Goal: Register for event/course

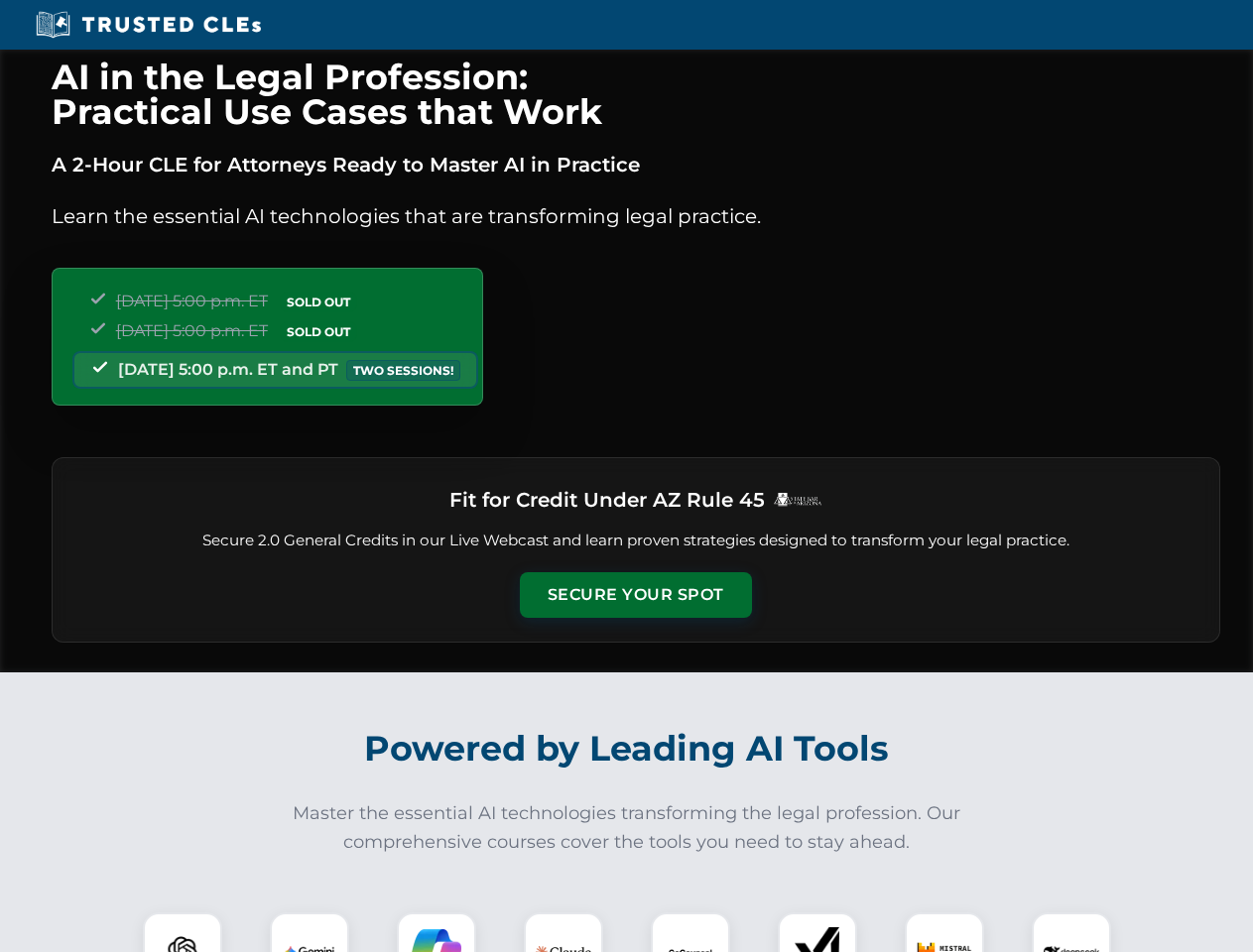
click at [635, 595] on button "Secure Your Spot" at bounding box center [636, 595] width 233 height 46
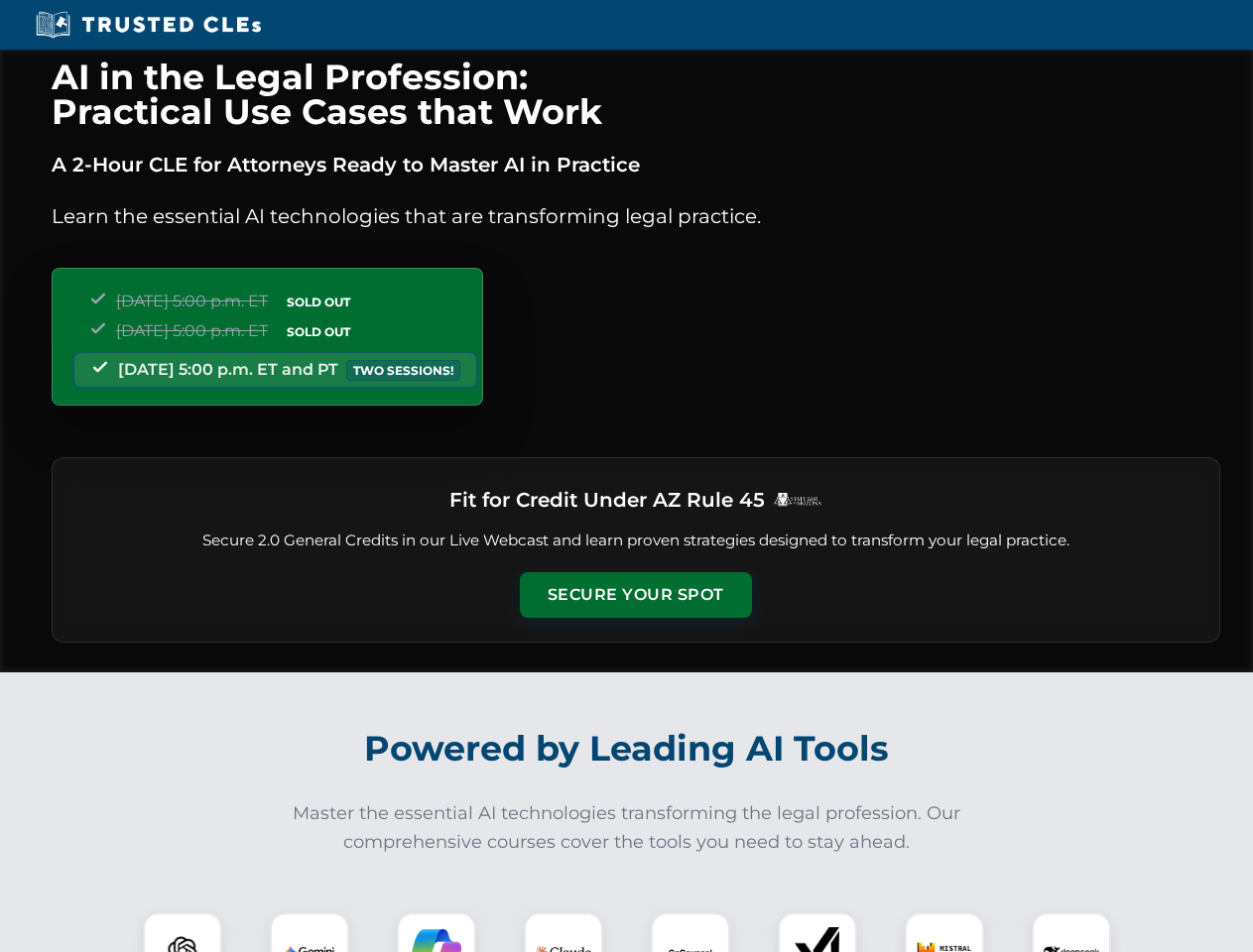
click at [635, 595] on button "Secure Your Spot" at bounding box center [636, 595] width 233 height 46
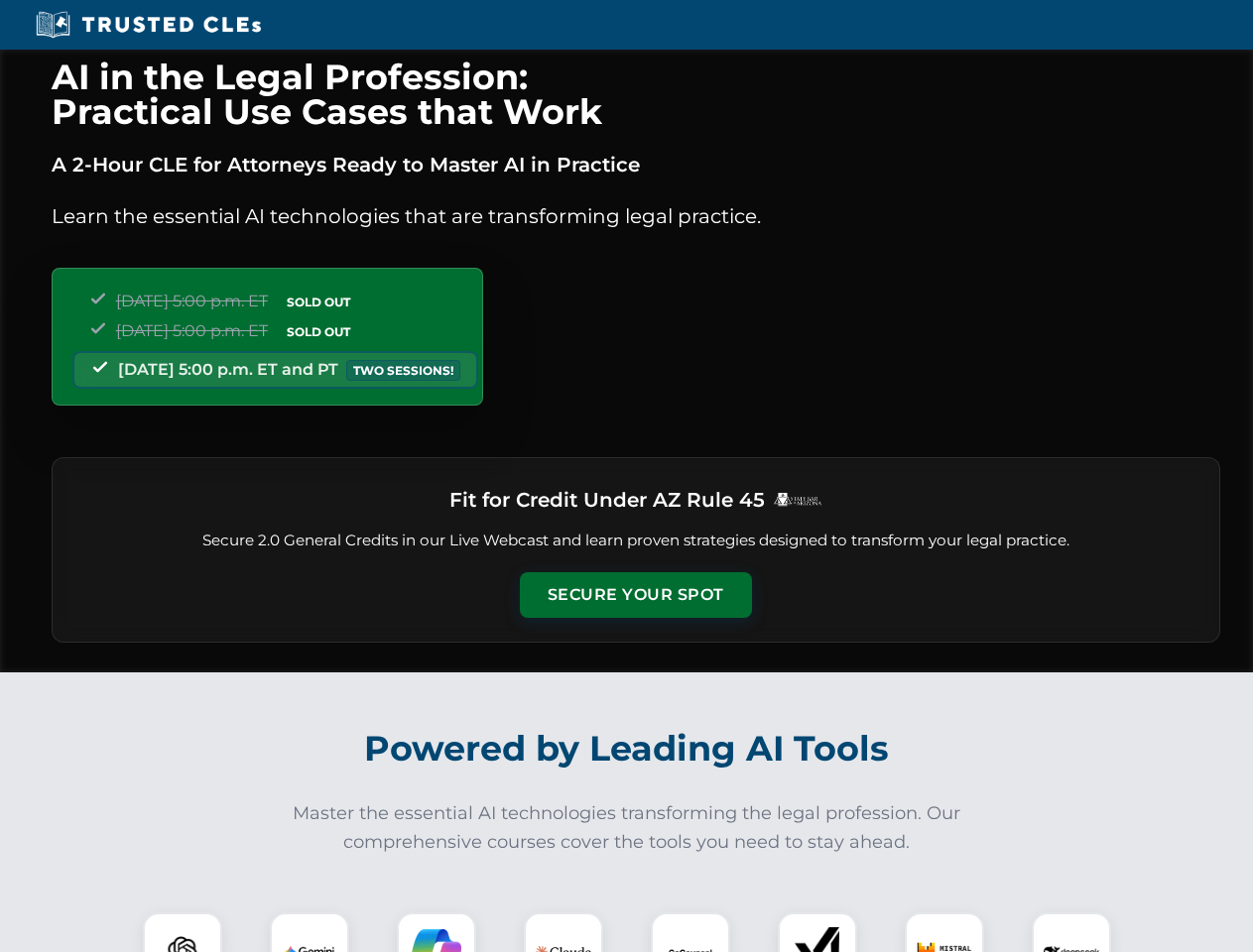
click at [635, 595] on button "Secure Your Spot" at bounding box center [636, 595] width 233 height 46
click at [183, 932] on img at bounding box center [183, 952] width 58 height 58
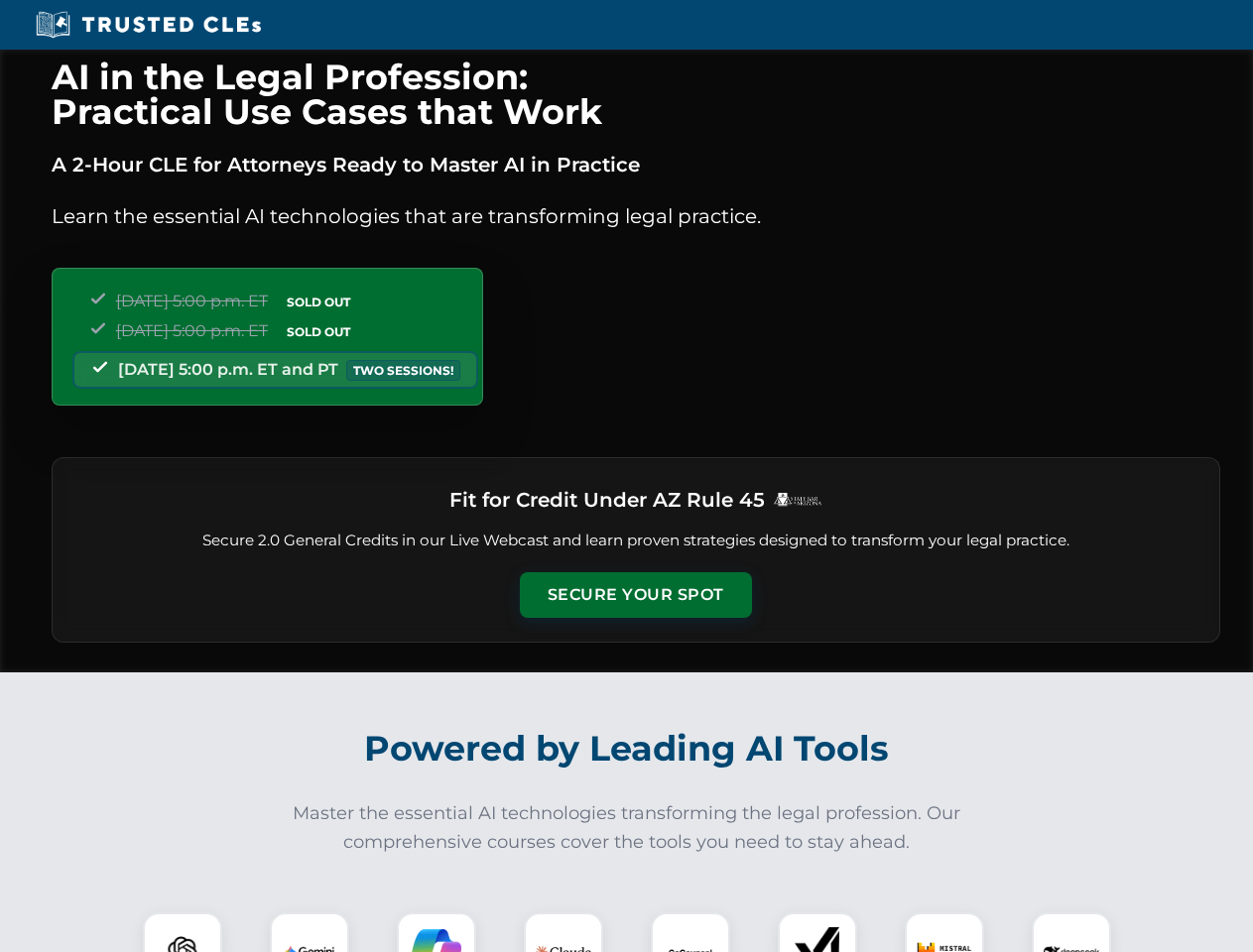
click at [183, 932] on img at bounding box center [183, 952] width 58 height 58
click at [309, 932] on img at bounding box center [310, 952] width 50 height 50
click at [436, 932] on img at bounding box center [436, 952] width 50 height 50
click at [563, 932] on img at bounding box center [563, 952] width 56 height 56
click at [691, 932] on img at bounding box center [691, 952] width 50 height 50
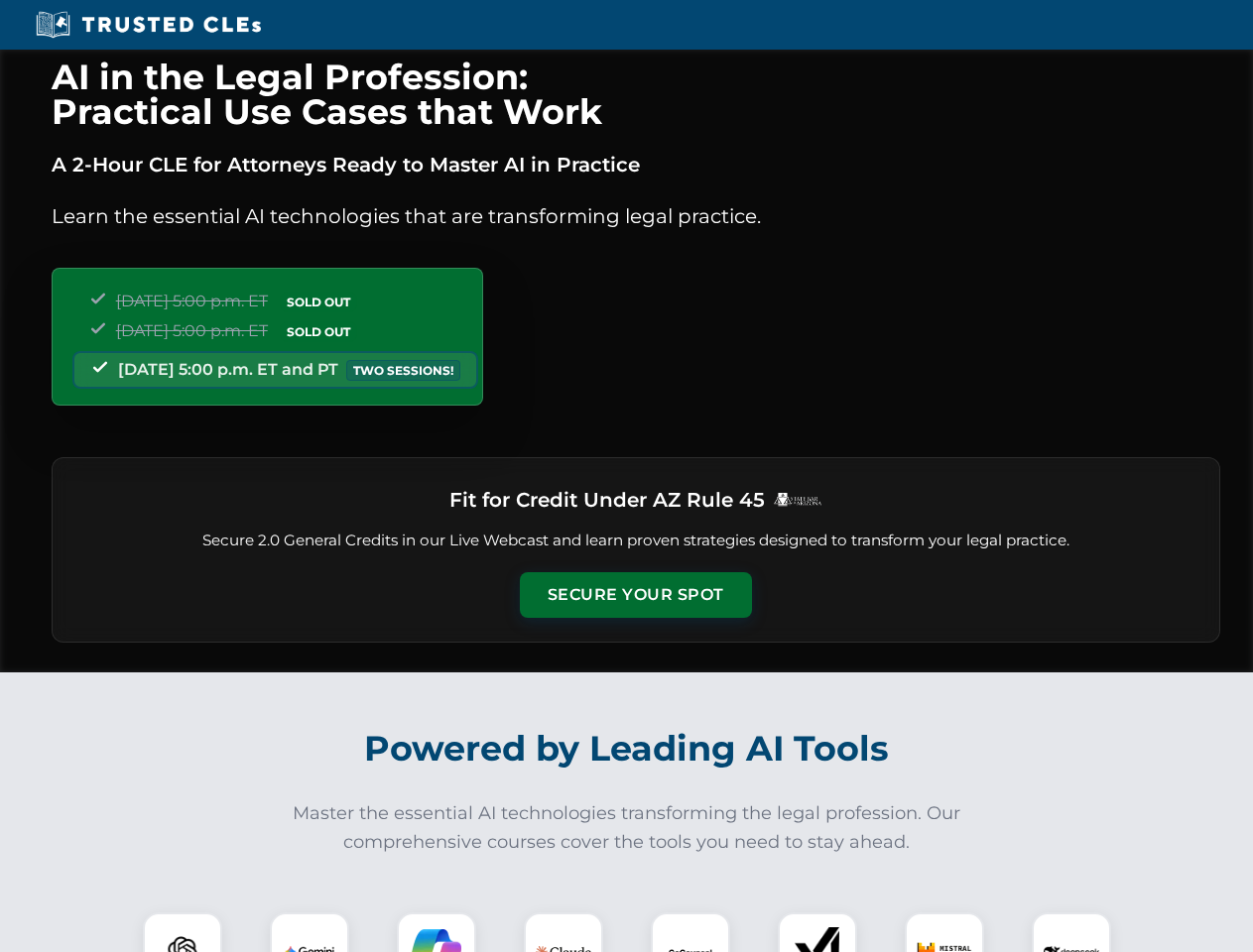
click at [818, 932] on img at bounding box center [818, 952] width 50 height 50
click at [944, 932] on img at bounding box center [944, 952] width 56 height 56
click at [1071, 932] on img at bounding box center [1071, 952] width 56 height 56
